Goal: Task Accomplishment & Management: Use online tool/utility

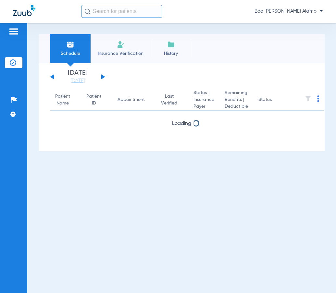
click at [102, 78] on button at bounding box center [103, 76] width 4 height 5
click at [103, 78] on button at bounding box center [103, 76] width 4 height 5
click at [55, 76] on div "[DATE] [DATE] [DATE] [DATE] [DATE] [DATE] [DATE] [DATE] [DATE] [DATE] [DATE] [D…" at bounding box center [77, 77] width 55 height 14
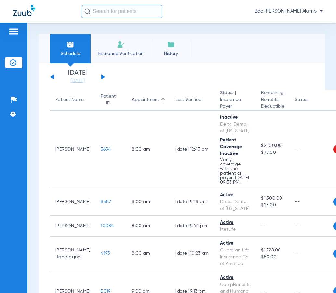
click at [52, 76] on div "[DATE] [DATE] [DATE] [DATE] [DATE] [DATE] [DATE] [DATE] [DATE] [DATE] [DATE] [D…" at bounding box center [77, 77] width 55 height 14
click at [52, 76] on button at bounding box center [52, 76] width 4 height 5
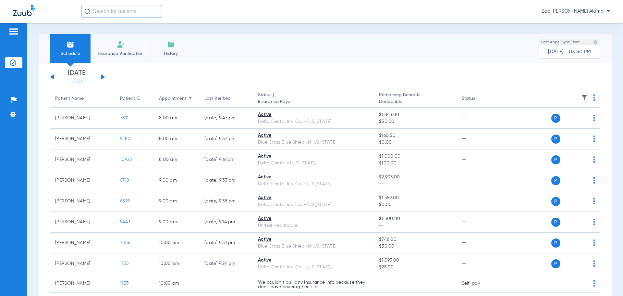
click at [336, 96] on th at bounding box center [551, 99] width 100 height 18
click at [336, 98] on img at bounding box center [595, 97] width 2 height 6
click at [336, 121] on span "Verify All" at bounding box center [565, 123] width 41 height 5
